Goal: Task Accomplishment & Management: Manage account settings

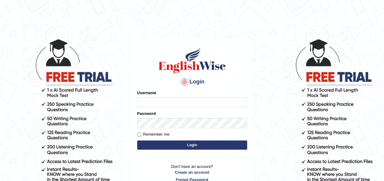
click at [198, 103] on input "Username" at bounding box center [192, 102] width 110 height 10
type input "jolita0418"
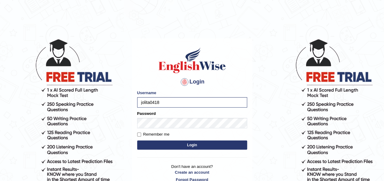
click at [200, 144] on button "Login" at bounding box center [192, 145] width 110 height 9
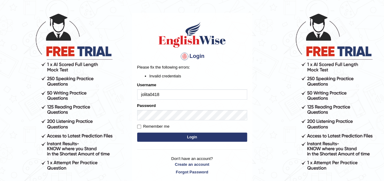
scroll to position [38, 0]
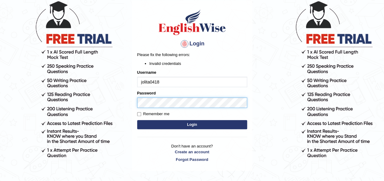
click at [100, 102] on body "Login Please fix the following errors: Invalid credentials Username jolita0418 …" at bounding box center [192, 71] width 384 height 181
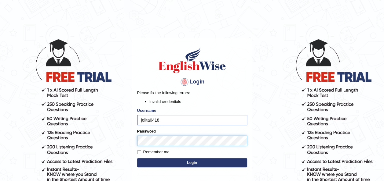
click at [70, 134] on body "Login Please fix the following errors: Invalid credentials Username jolita0418 …" at bounding box center [192, 109] width 384 height 181
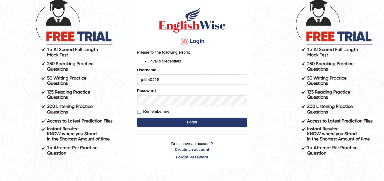
scroll to position [41, 0]
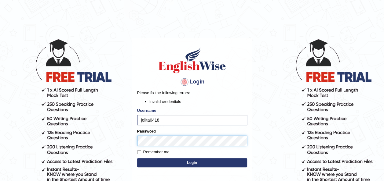
click at [137, 158] on button "Login" at bounding box center [192, 162] width 110 height 9
click at [104, 144] on body "Login Please fix the following errors: Invalid credentials Username jolita0418 …" at bounding box center [192, 109] width 384 height 181
click at [137, 158] on button "Login" at bounding box center [192, 162] width 110 height 9
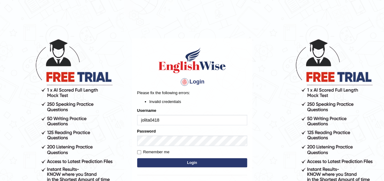
click at [149, 120] on input "jolita0418" at bounding box center [192, 120] width 110 height 10
type input "JOLITA0418"
click at [212, 161] on button "Login" at bounding box center [192, 162] width 110 height 9
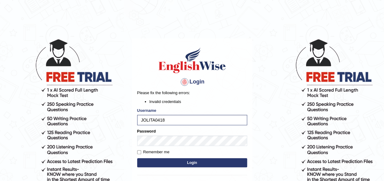
click at [200, 164] on button "Login" at bounding box center [192, 162] width 110 height 9
click at [127, 143] on body "Login Please fix the following errors: Invalid credentials Username JOLITA0418 …" at bounding box center [192, 109] width 384 height 181
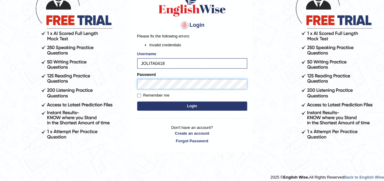
scroll to position [61, 0]
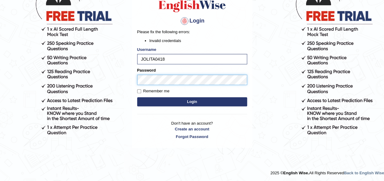
click at [137, 97] on button "Login" at bounding box center [192, 101] width 110 height 9
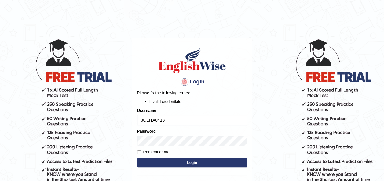
click at [162, 148] on form "Please fix the following errors: Invalid credentials Username JOLITA0418 Passwo…" at bounding box center [192, 129] width 110 height 79
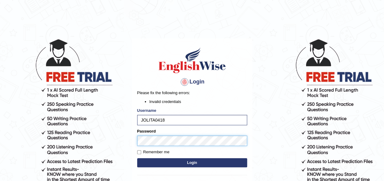
click at [34, 158] on body "Login Please fix the following errors: Invalid credentials Username JOLITA0418 …" at bounding box center [192, 109] width 384 height 181
